Goal: Find specific page/section: Find specific page/section

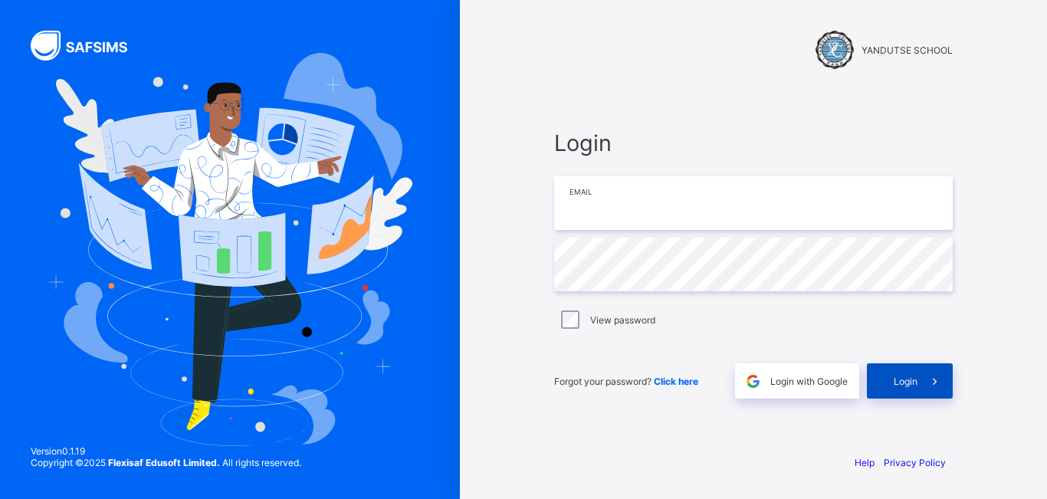
type input "**********"
click at [913, 379] on span "Login" at bounding box center [905, 380] width 24 height 11
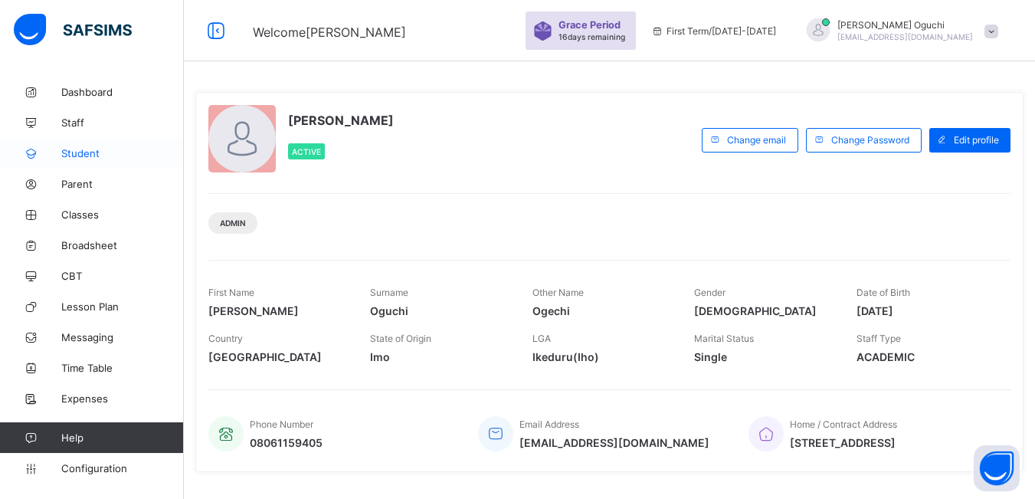
click at [85, 154] on span "Student" at bounding box center [122, 153] width 123 height 12
